Goal: Task Accomplishment & Management: Manage account settings

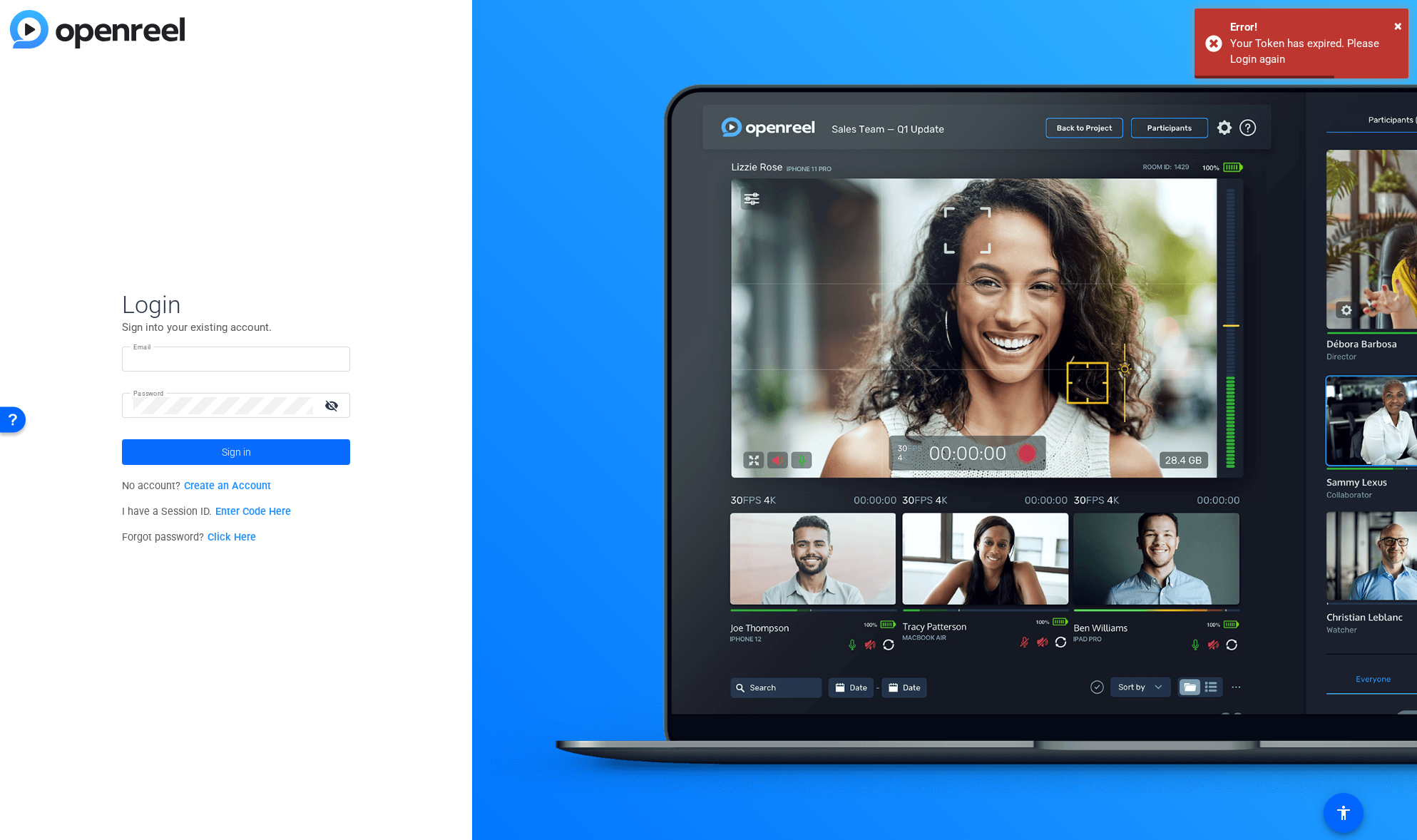
type input "[PERSON_NAME][EMAIL_ADDRESS][DOMAIN_NAME]"
click at [208, 450] on span at bounding box center [235, 452] width 228 height 34
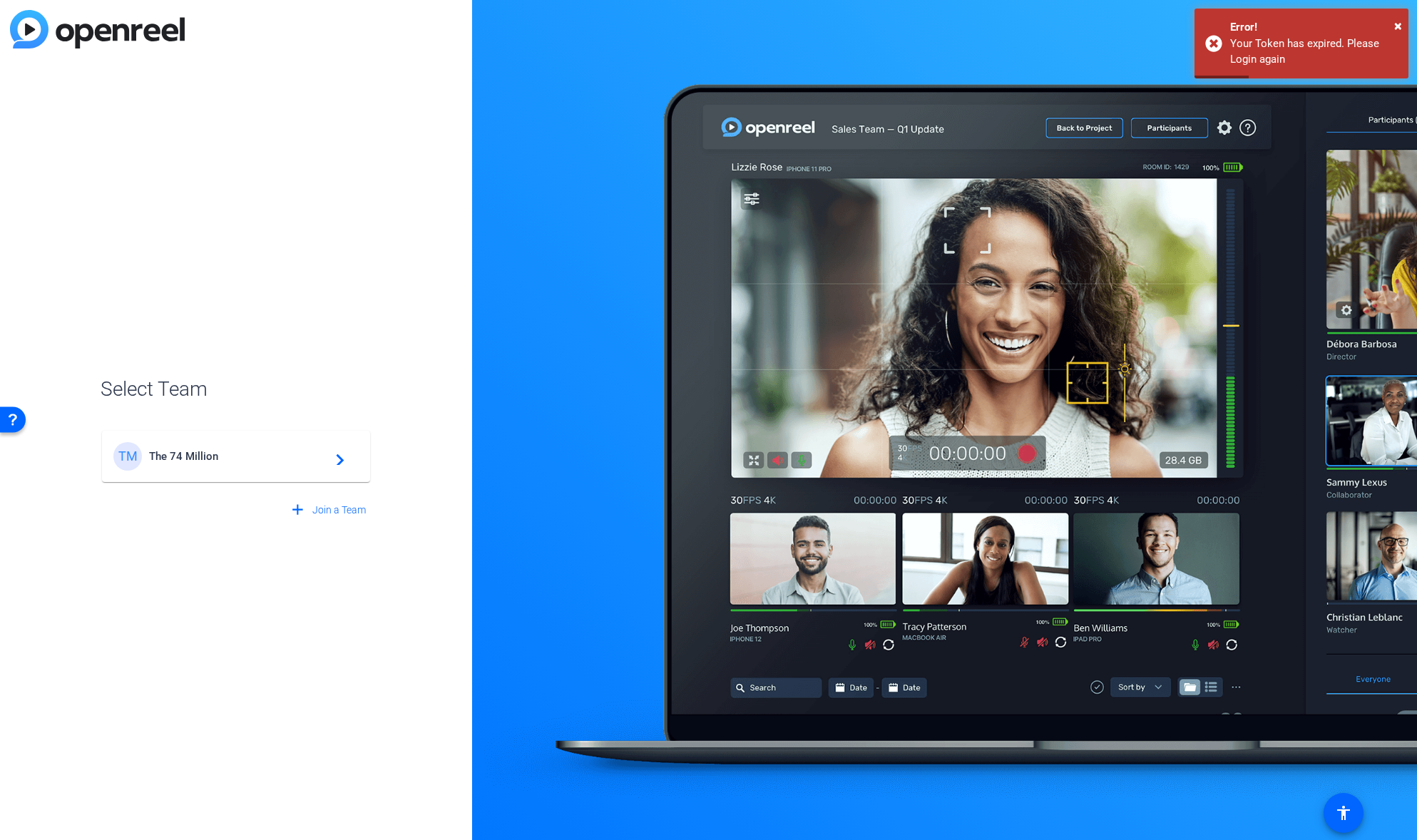
click at [196, 455] on span "The 74 Million" at bounding box center [238, 455] width 179 height 13
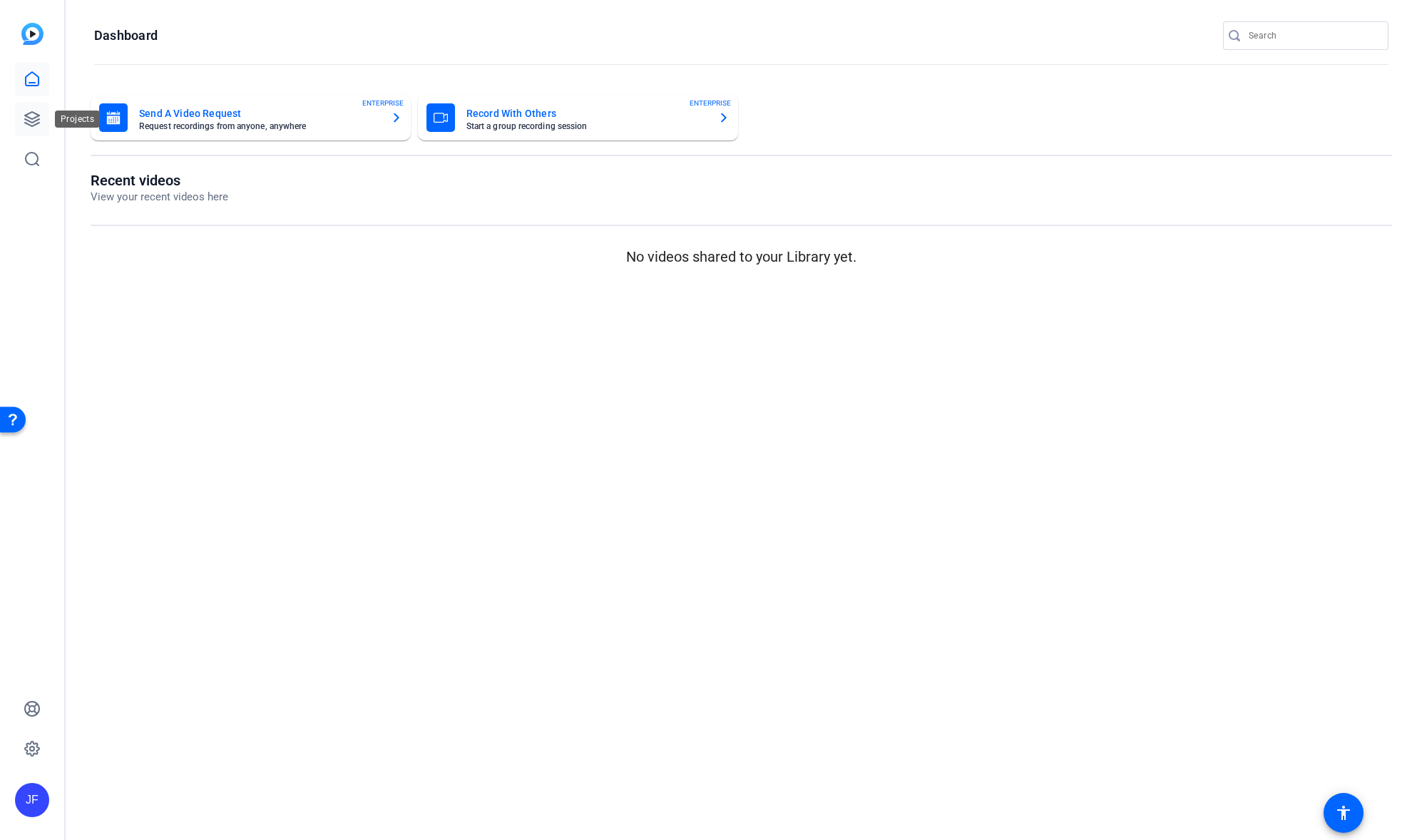
click at [32, 122] on icon at bounding box center [31, 119] width 14 height 14
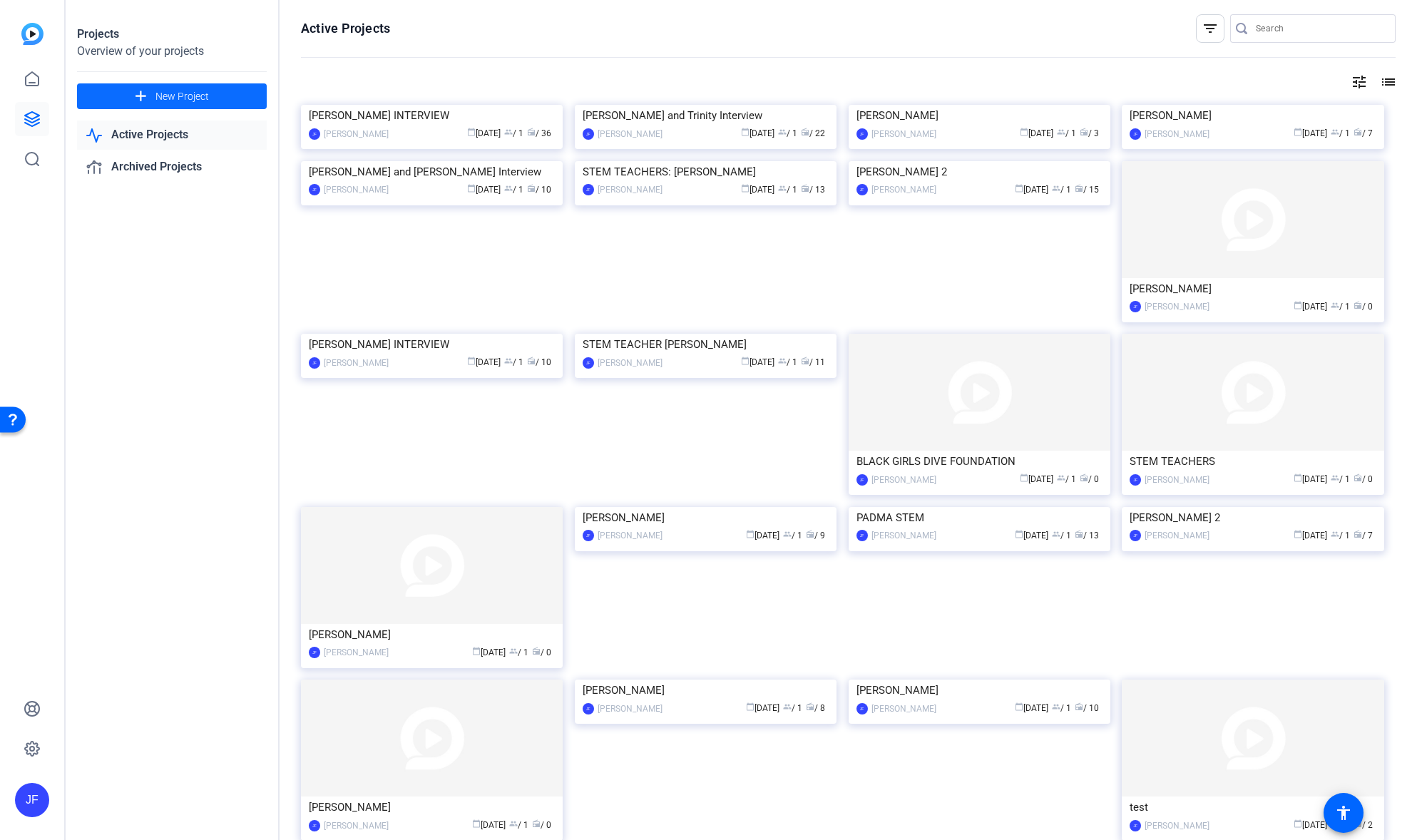
click at [181, 96] on span "New Project" at bounding box center [182, 96] width 54 height 15
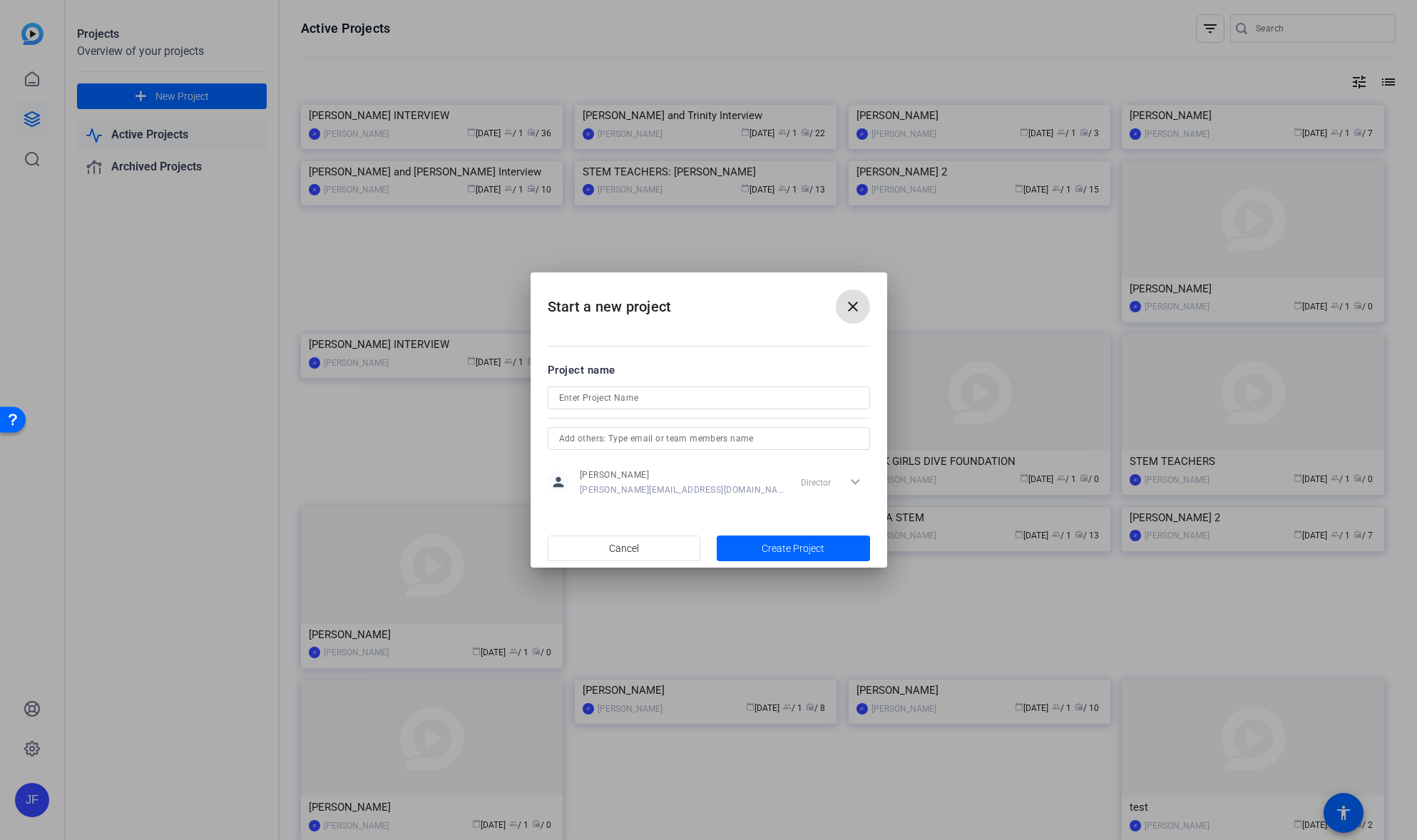
click at [596, 398] on input at bounding box center [708, 397] width 300 height 17
type input "k"
type input "[PERSON_NAME] 20TH ANNIVARSARY"
click at [779, 551] on span "Create Project" at bounding box center [793, 549] width 63 height 15
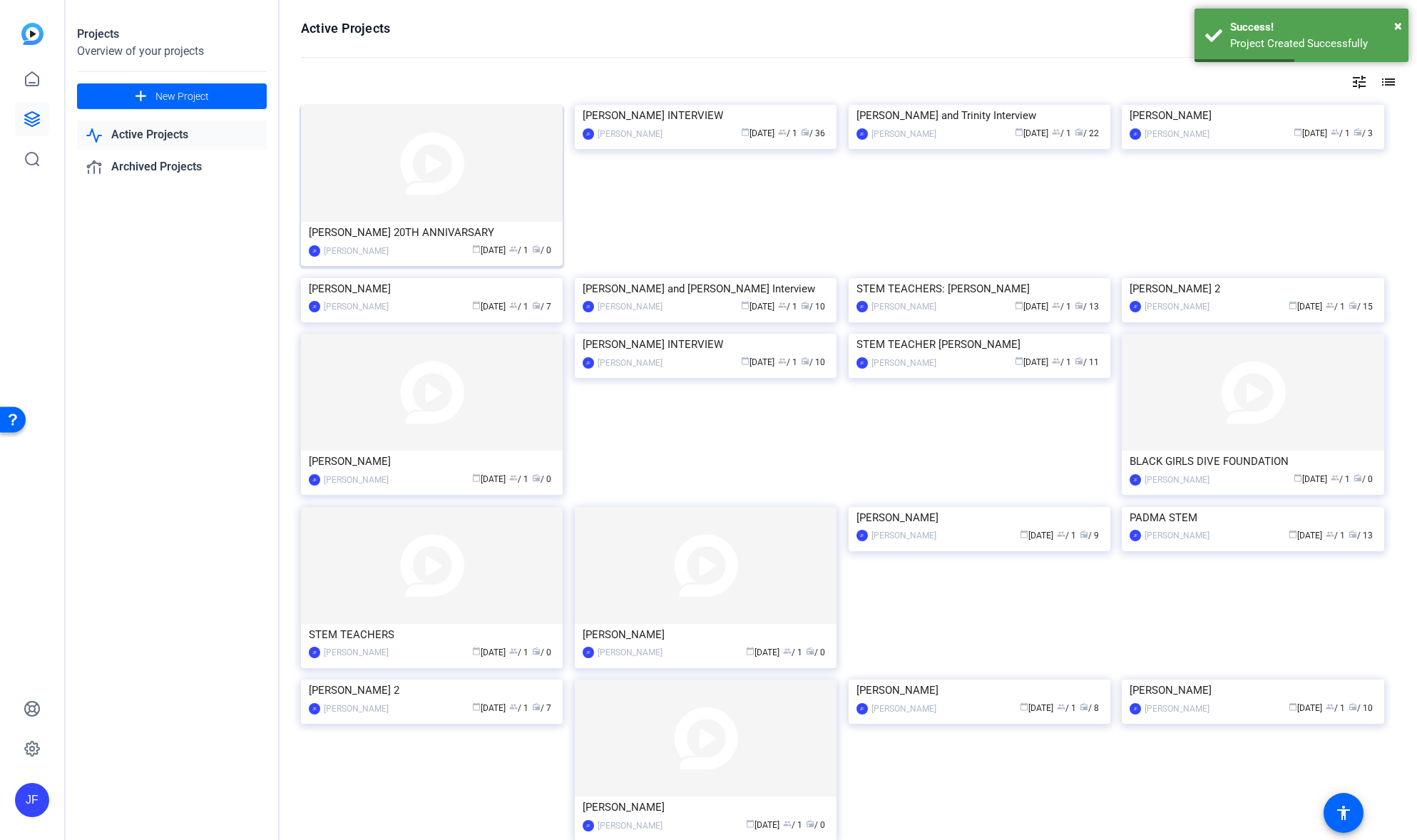
click at [462, 194] on img at bounding box center [432, 163] width 261 height 117
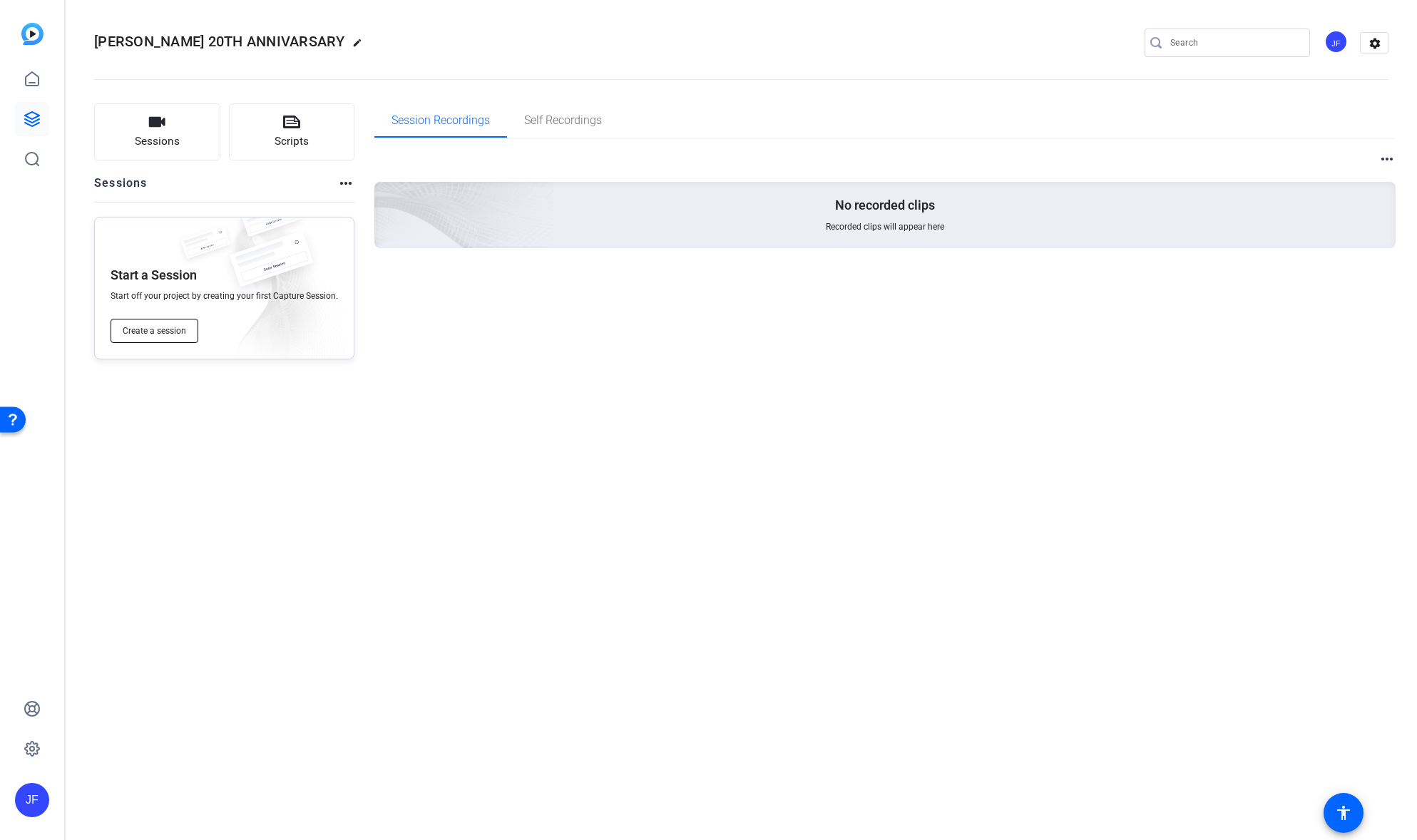
click at [157, 334] on span "Create a session" at bounding box center [154, 330] width 63 height 11
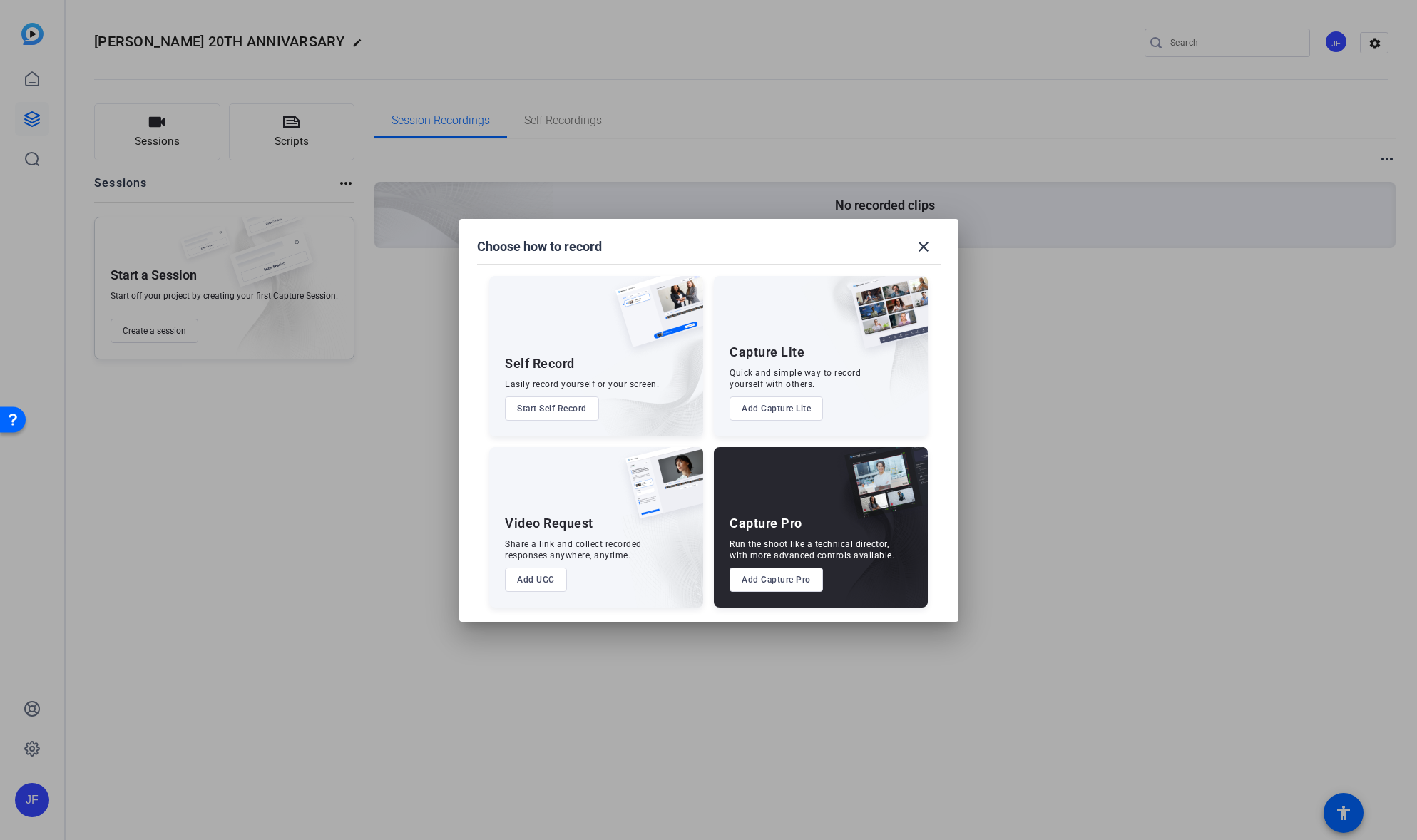
click at [771, 578] on button "Add Capture Pro" at bounding box center [776, 579] width 93 height 24
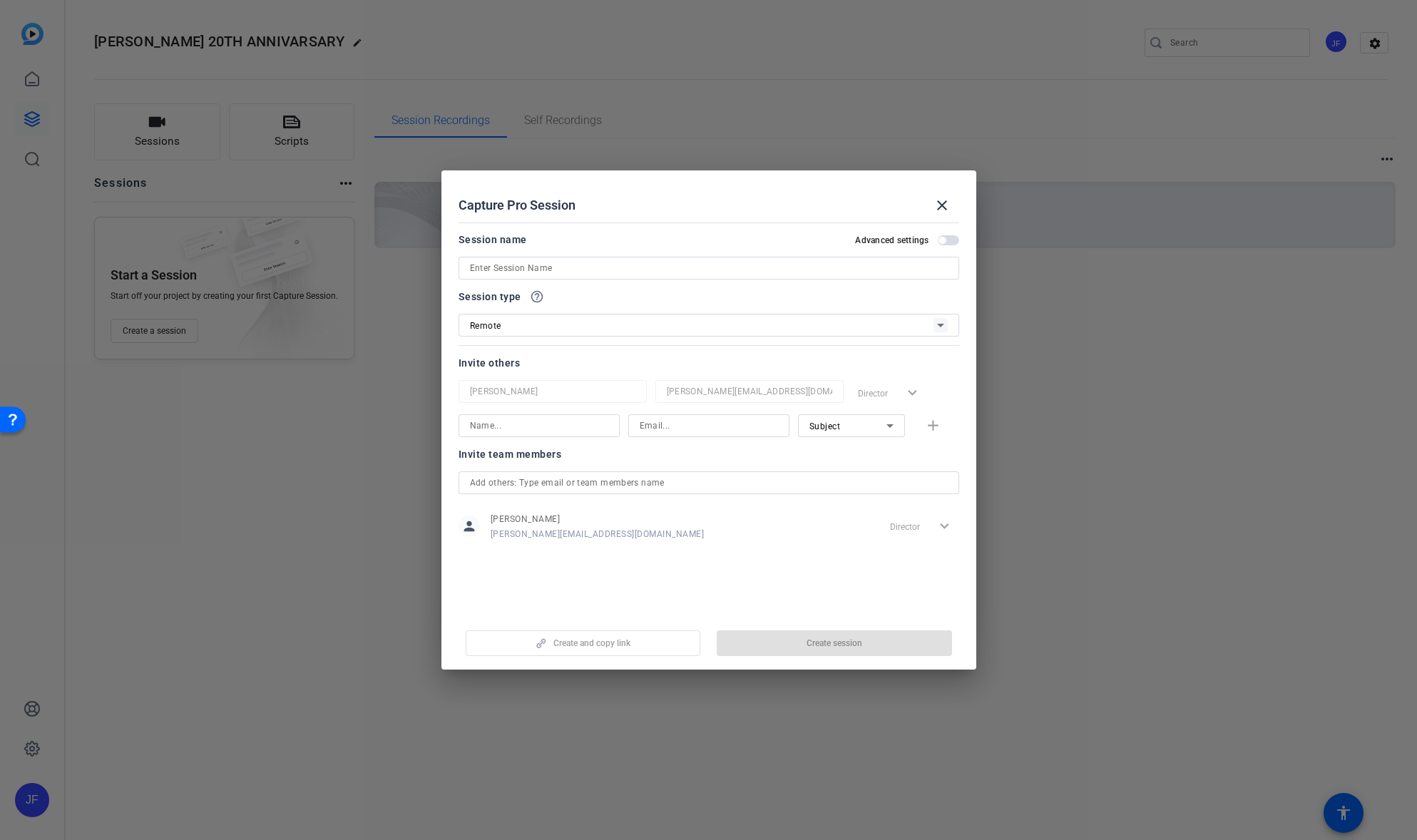
click at [541, 267] on input at bounding box center [709, 267] width 478 height 17
type input "[PERSON_NAME] INTERVIEW"
click at [485, 426] on input at bounding box center [539, 425] width 138 height 17
type input "[PERSON_NAME]"
paste input "[PERSON_NAME][EMAIL_ADDRESS][DOMAIN_NAME]"
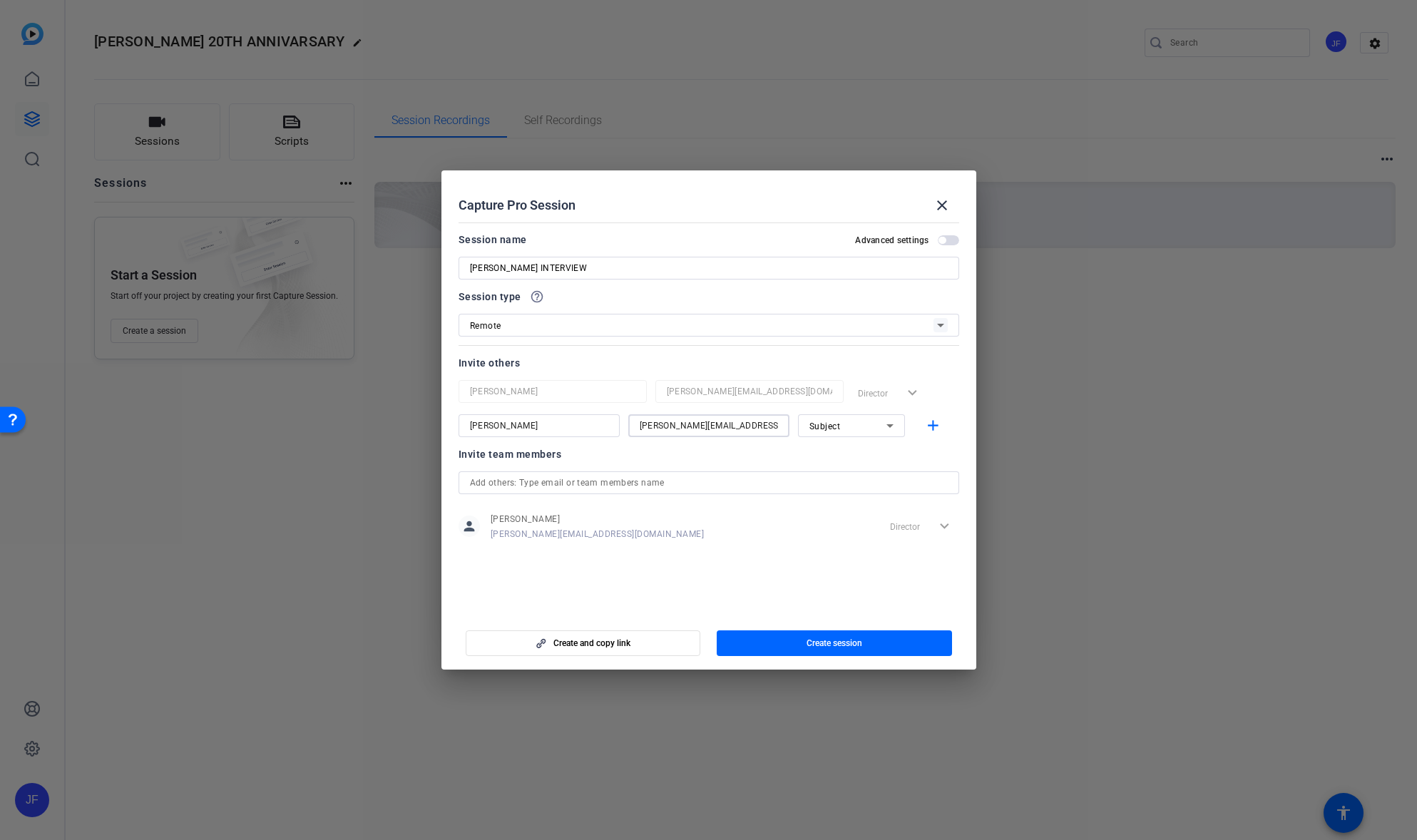
type input "[PERSON_NAME][EMAIL_ADDRESS][DOMAIN_NAME]"
click at [722, 550] on div "Invite team members person [PERSON_NAME] [PERSON_NAME][EMAIL_ADDRESS][DOMAIN_NA…" at bounding box center [709, 502] width 500 height 113
click at [839, 644] on span "Create session" at bounding box center [834, 642] width 55 height 11
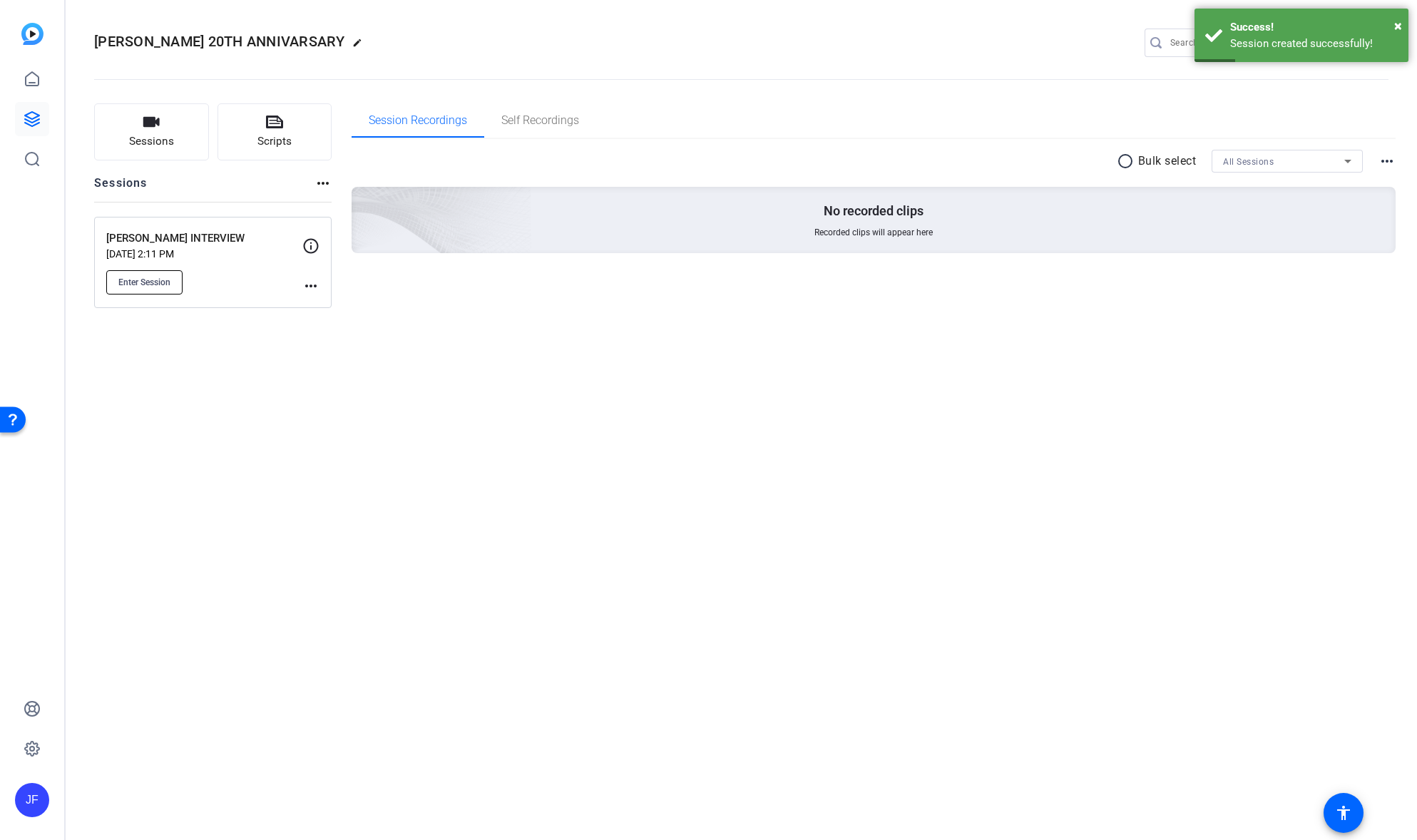
click at [154, 279] on span "Enter Session" at bounding box center [144, 281] width 52 height 11
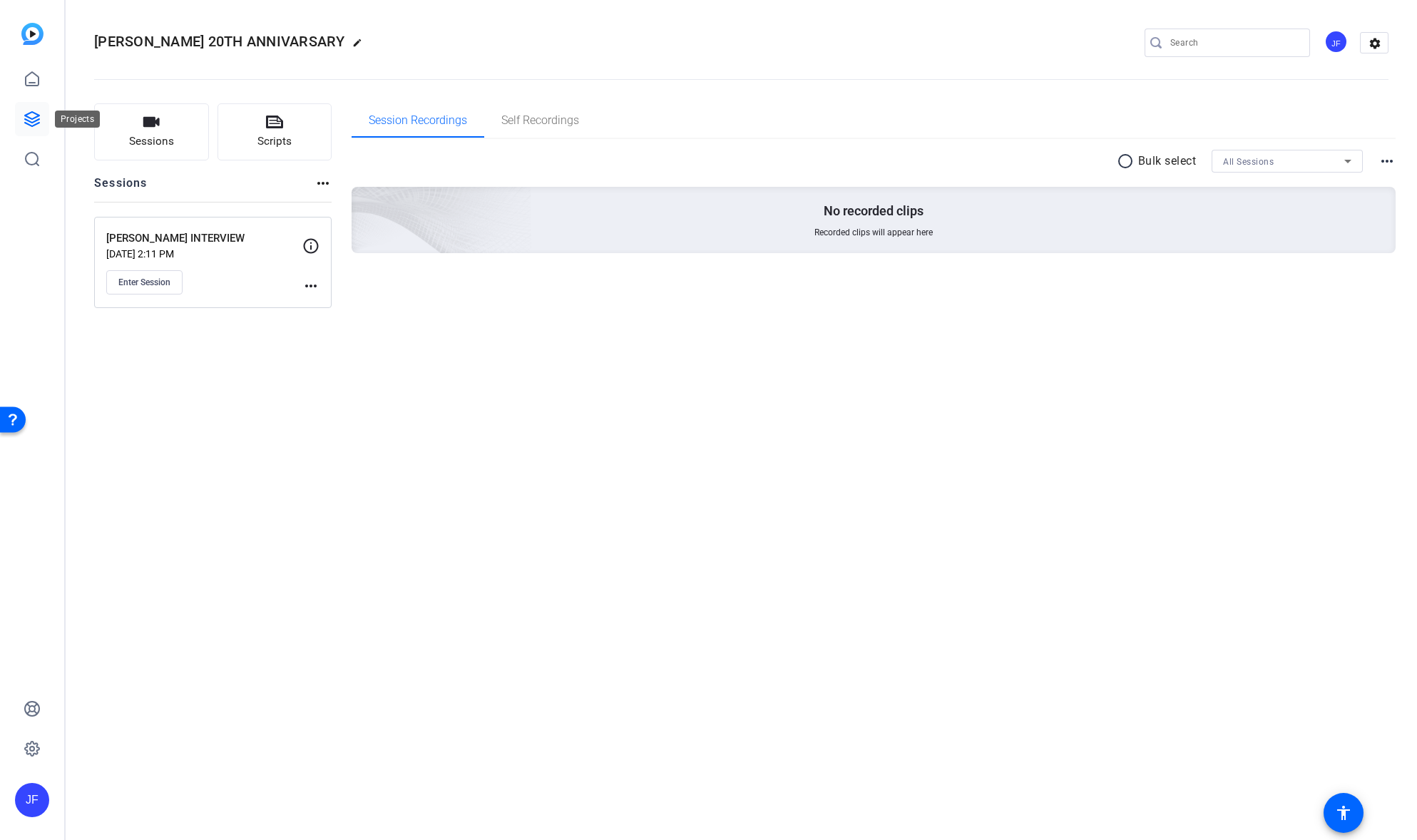
click at [34, 121] on icon at bounding box center [31, 119] width 14 height 14
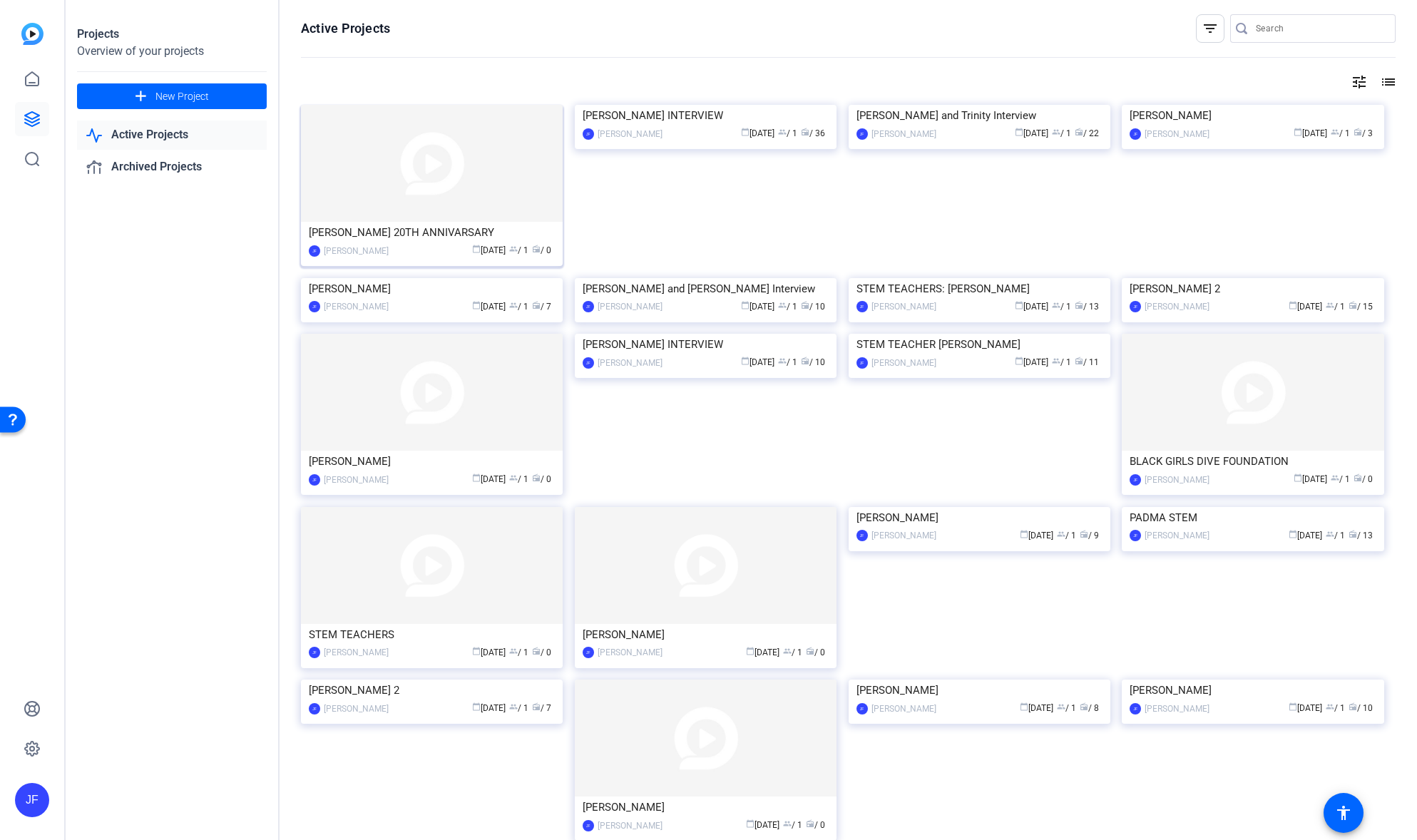
click at [431, 198] on img at bounding box center [432, 163] width 261 height 117
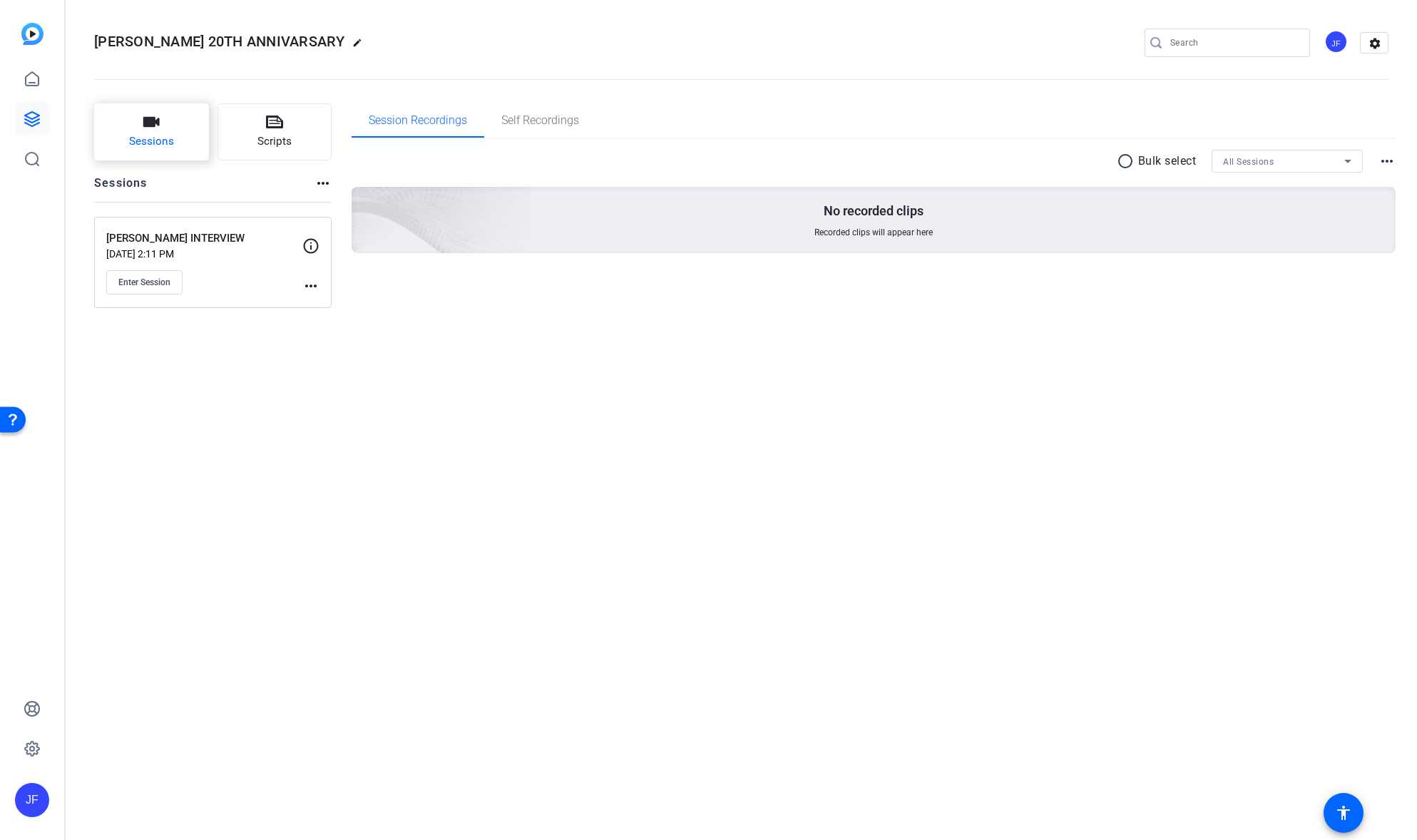
click at [145, 143] on span "Sessions" at bounding box center [152, 142] width 45 height 16
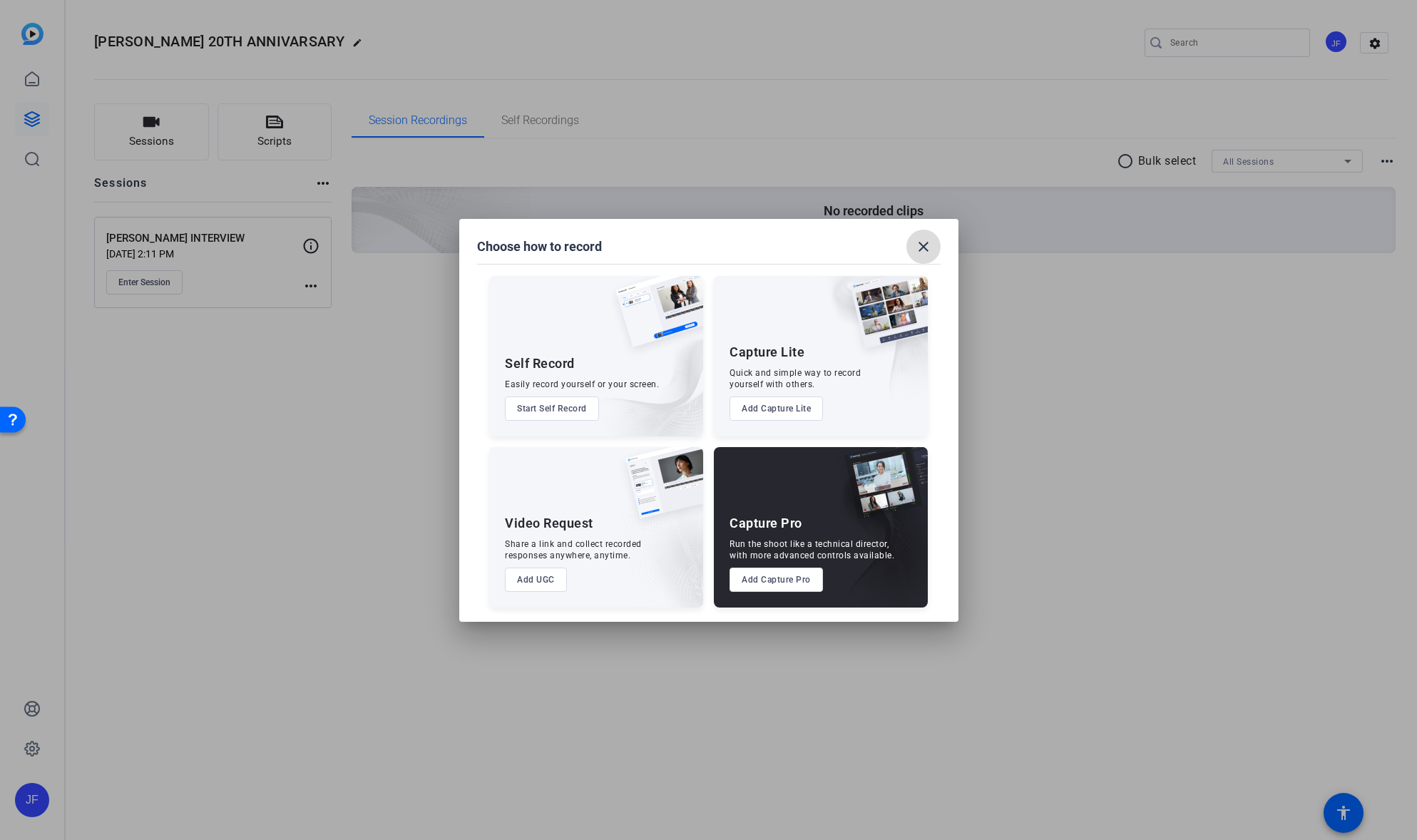
click at [923, 243] on mat-icon "close" at bounding box center [923, 246] width 17 height 17
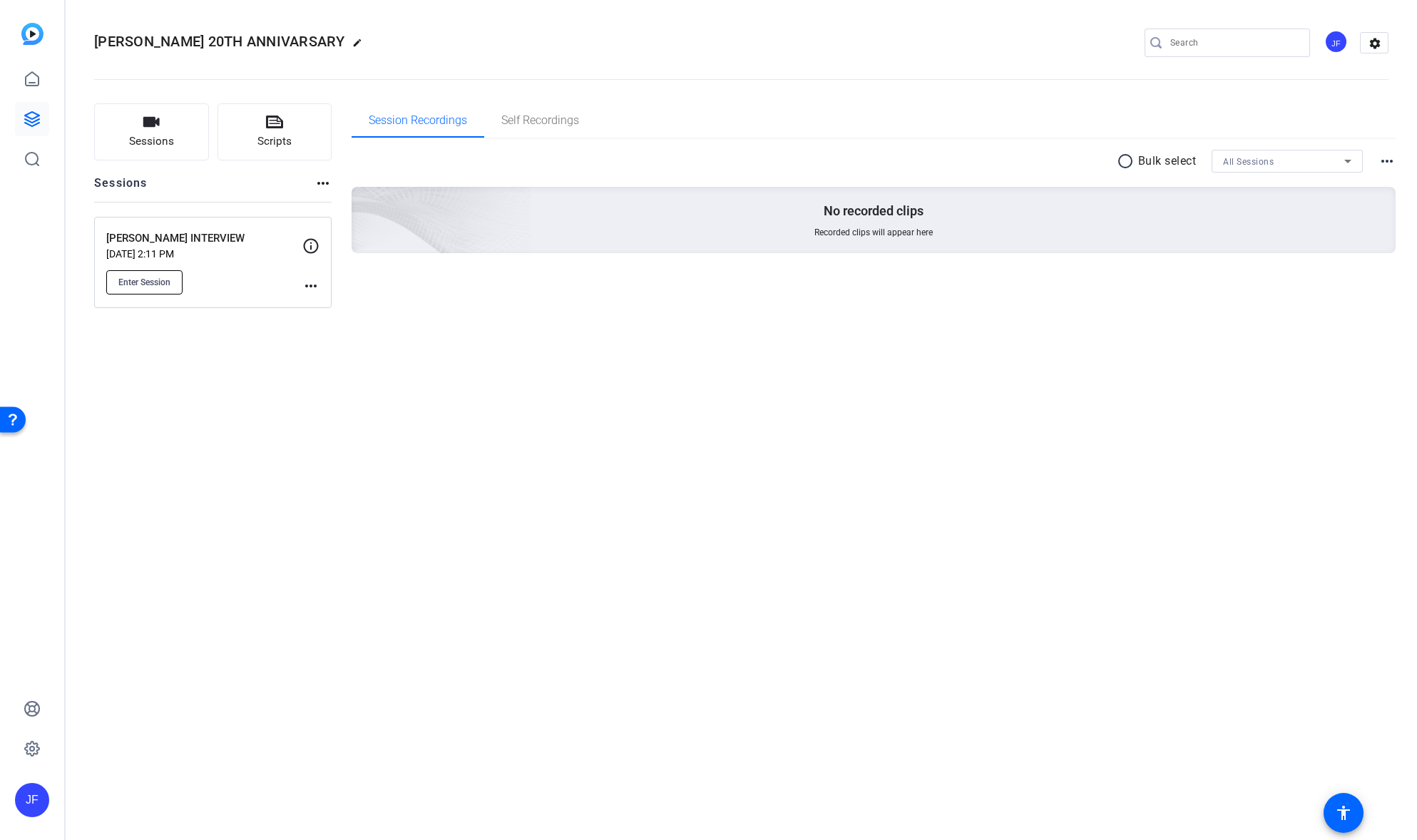
click at [137, 285] on span "Enter Session" at bounding box center [144, 281] width 52 height 11
click at [313, 283] on mat-icon "more_horiz" at bounding box center [311, 285] width 17 height 17
click at [318, 309] on span "Edit Session" at bounding box center [346, 306] width 65 height 17
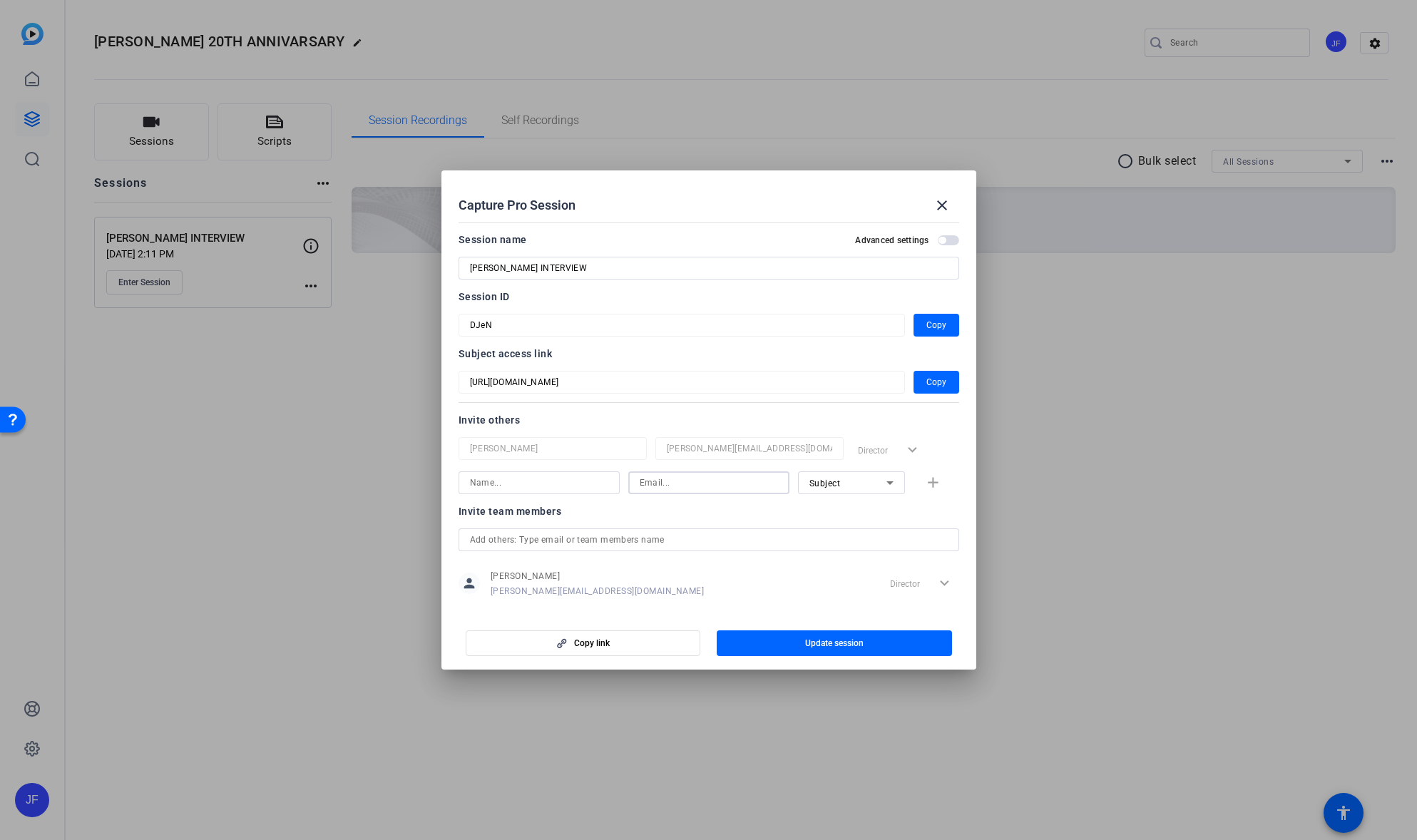
click at [652, 485] on input at bounding box center [708, 482] width 138 height 17
paste input "[PERSON_NAME][EMAIL_ADDRESS][DOMAIN_NAME]"
type input "[PERSON_NAME][EMAIL_ADDRESS][DOMAIN_NAME]"
click at [534, 486] on input at bounding box center [539, 482] width 138 height 17
type input "[PERSON_NAME]"
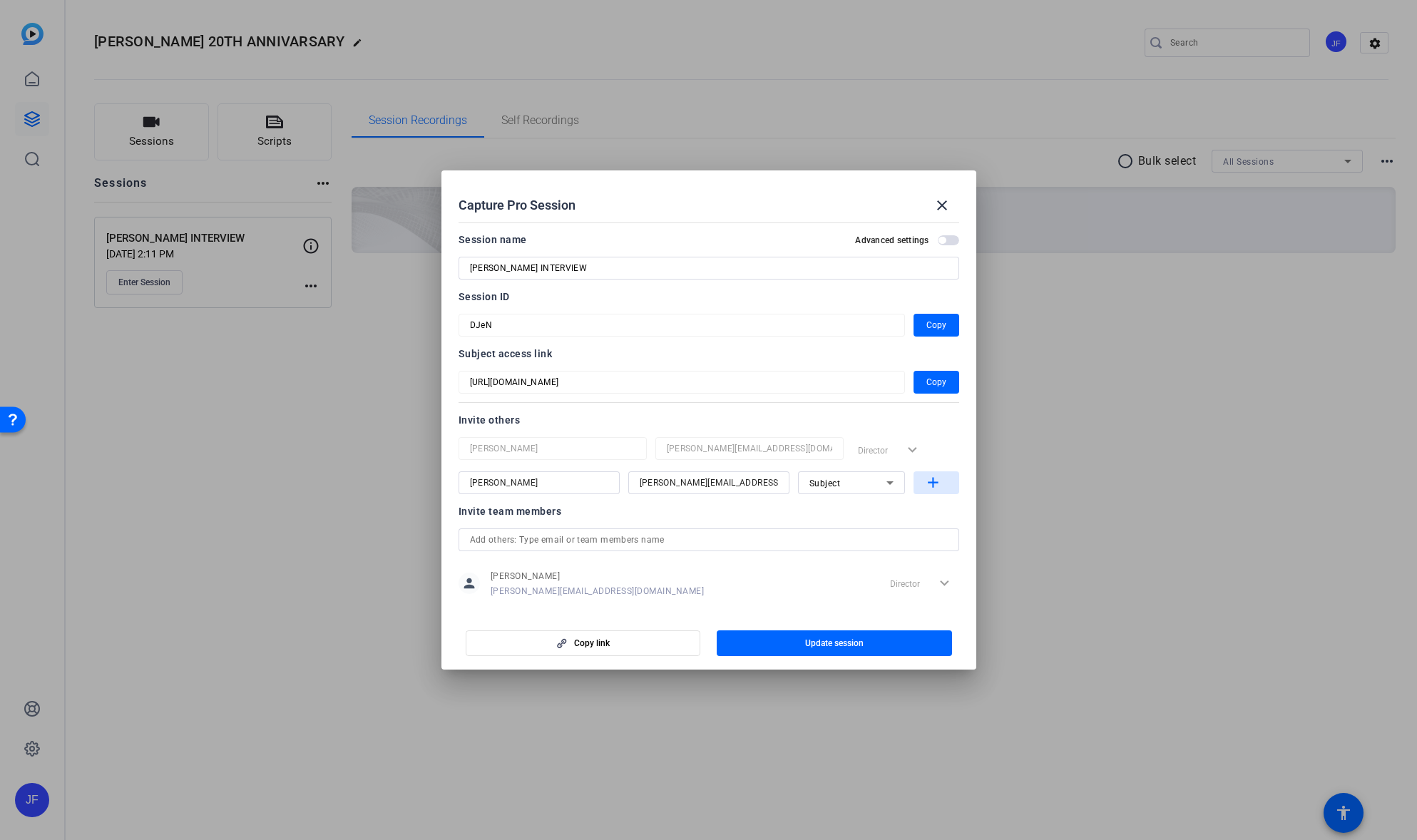
click at [930, 482] on mat-icon "add" at bounding box center [933, 483] width 18 height 18
click at [837, 648] on span "Update session" at bounding box center [834, 642] width 58 height 11
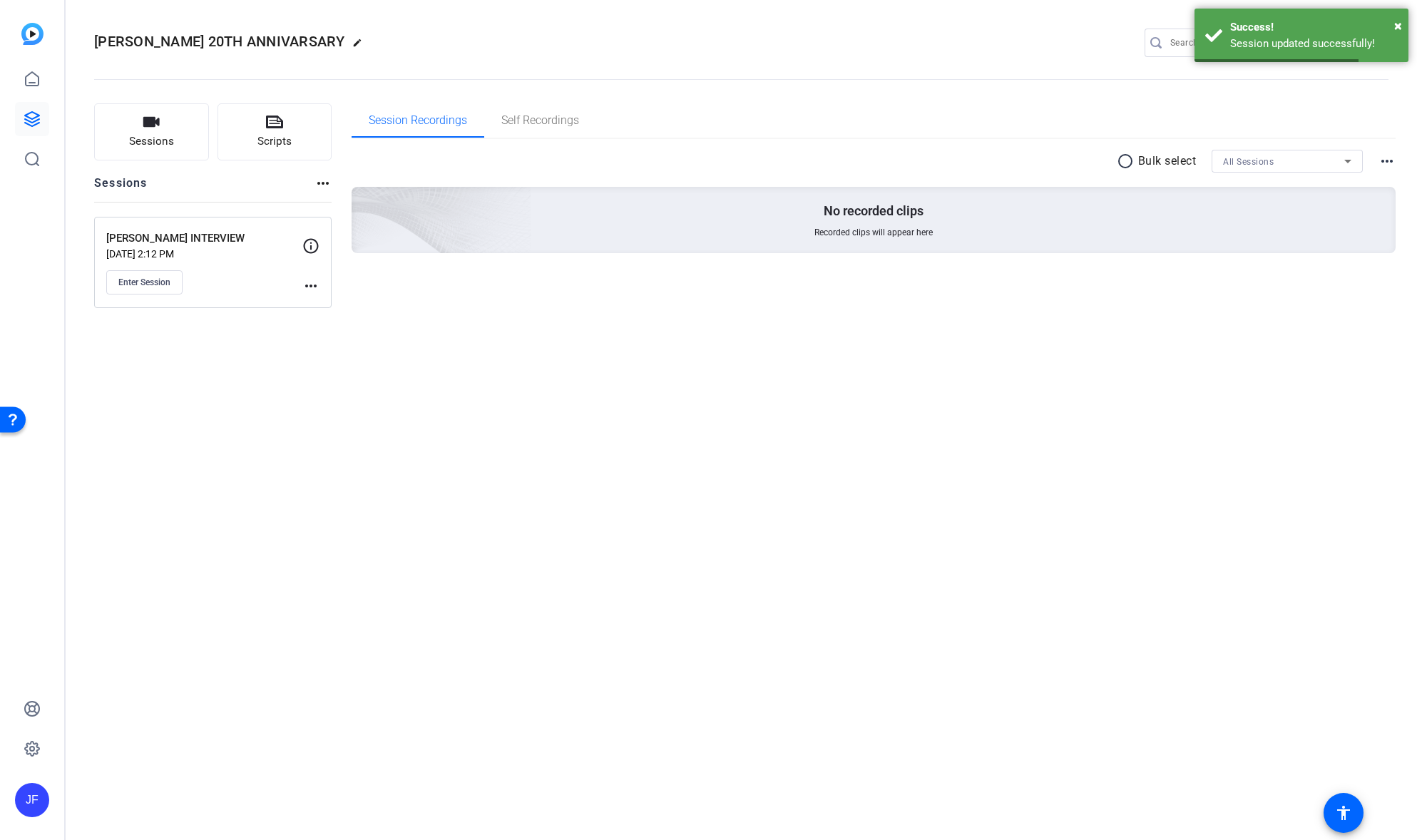
click at [822, 645] on div "[PERSON_NAME] 20TH ANNIVARSARY edit JF settings Sessions Scripts Sessions more_…" at bounding box center [741, 420] width 1351 height 840
click at [881, 677] on div "[PERSON_NAME] 20TH ANNIVARSARY edit JF settings Sessions Scripts Sessions more_…" at bounding box center [741, 420] width 1351 height 840
